Goal: Task Accomplishment & Management: Use online tool/utility

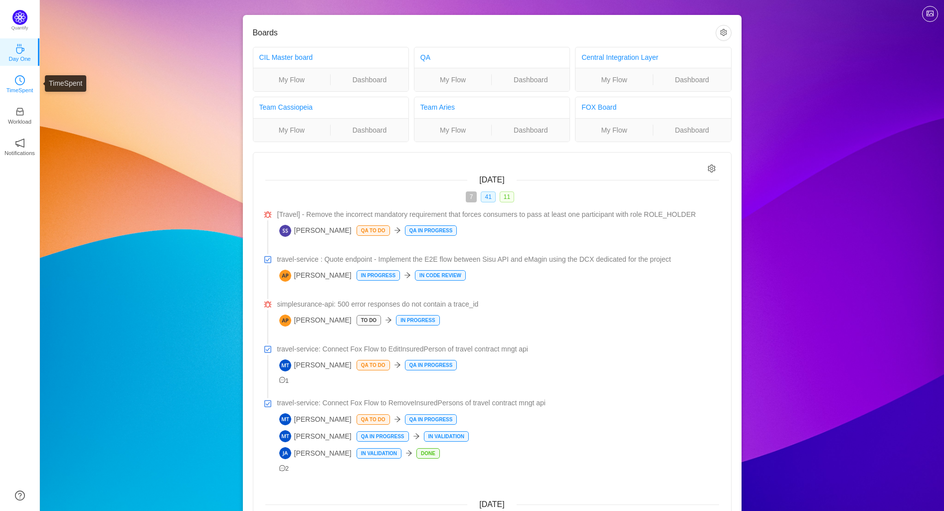
click at [15, 83] on link "TimeSpent" at bounding box center [20, 83] width 10 height 10
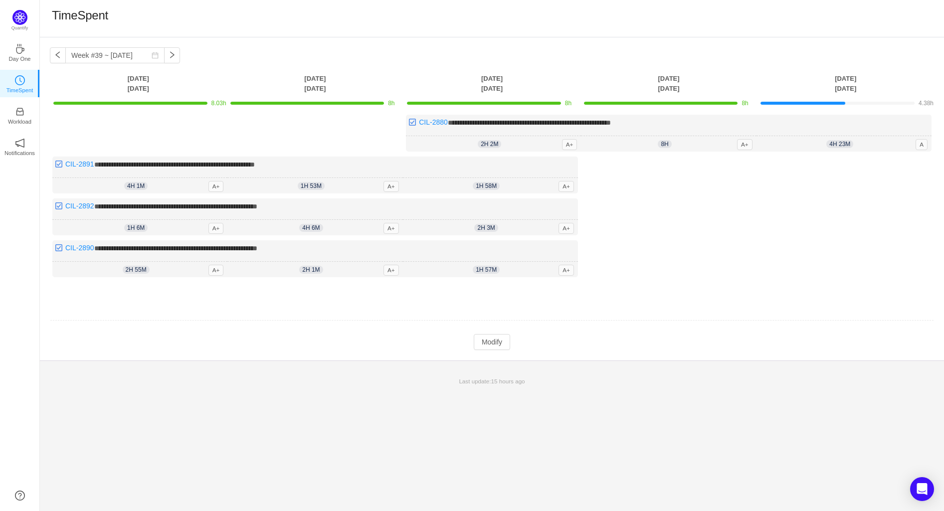
click at [697, 183] on div "Log Time" at bounding box center [669, 220] width 172 height 126
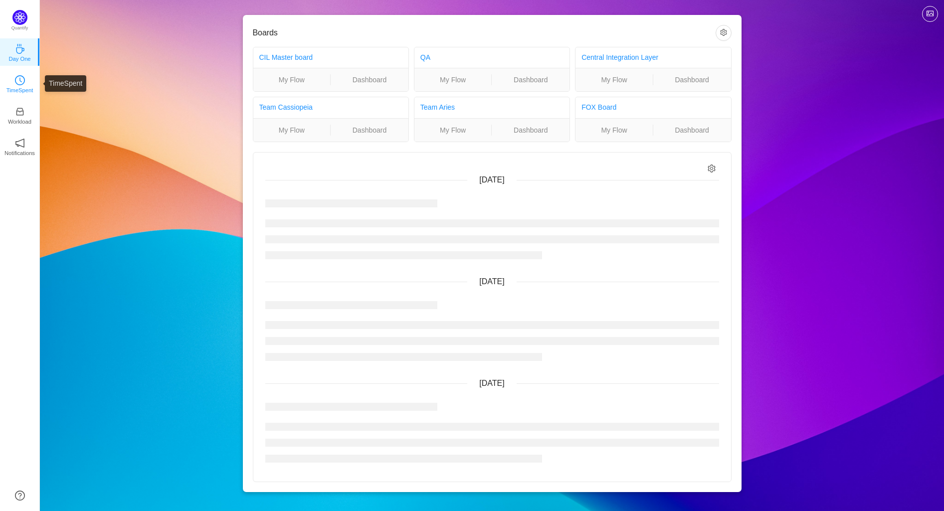
click at [16, 86] on p "TimeSpent" at bounding box center [19, 90] width 27 height 9
